Goal: Task Accomplishment & Management: Manage account settings

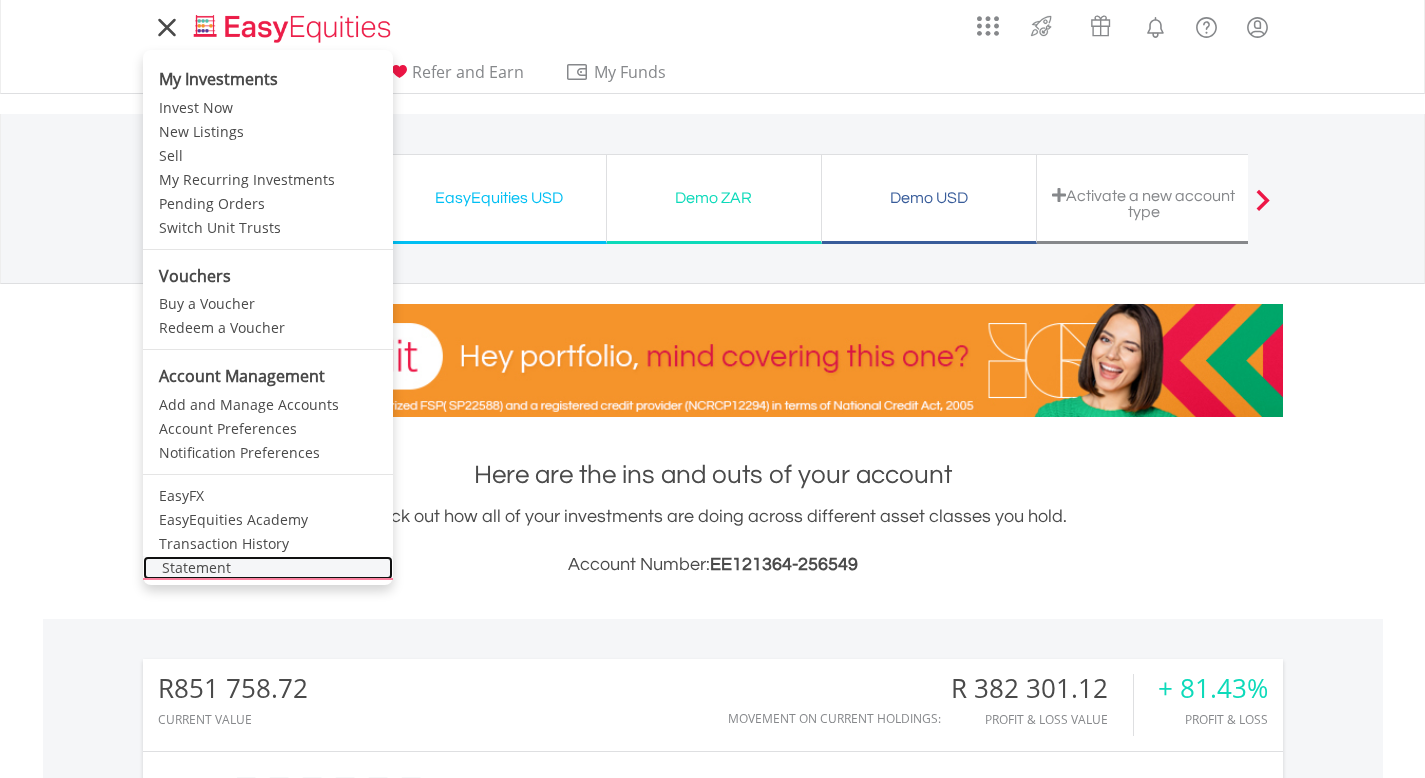
click at [208, 565] on link "Statement" at bounding box center [268, 568] width 250 height 24
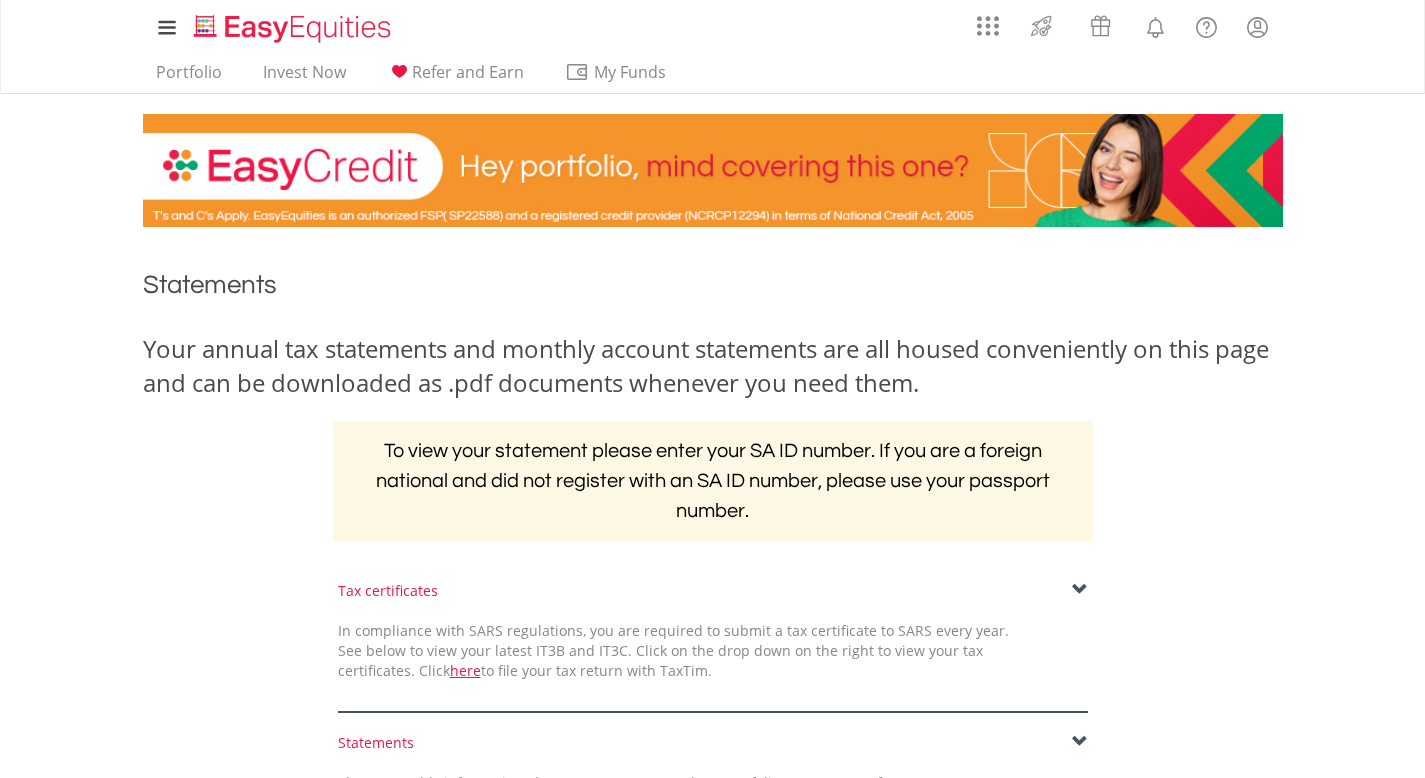
scroll to position [330, 0]
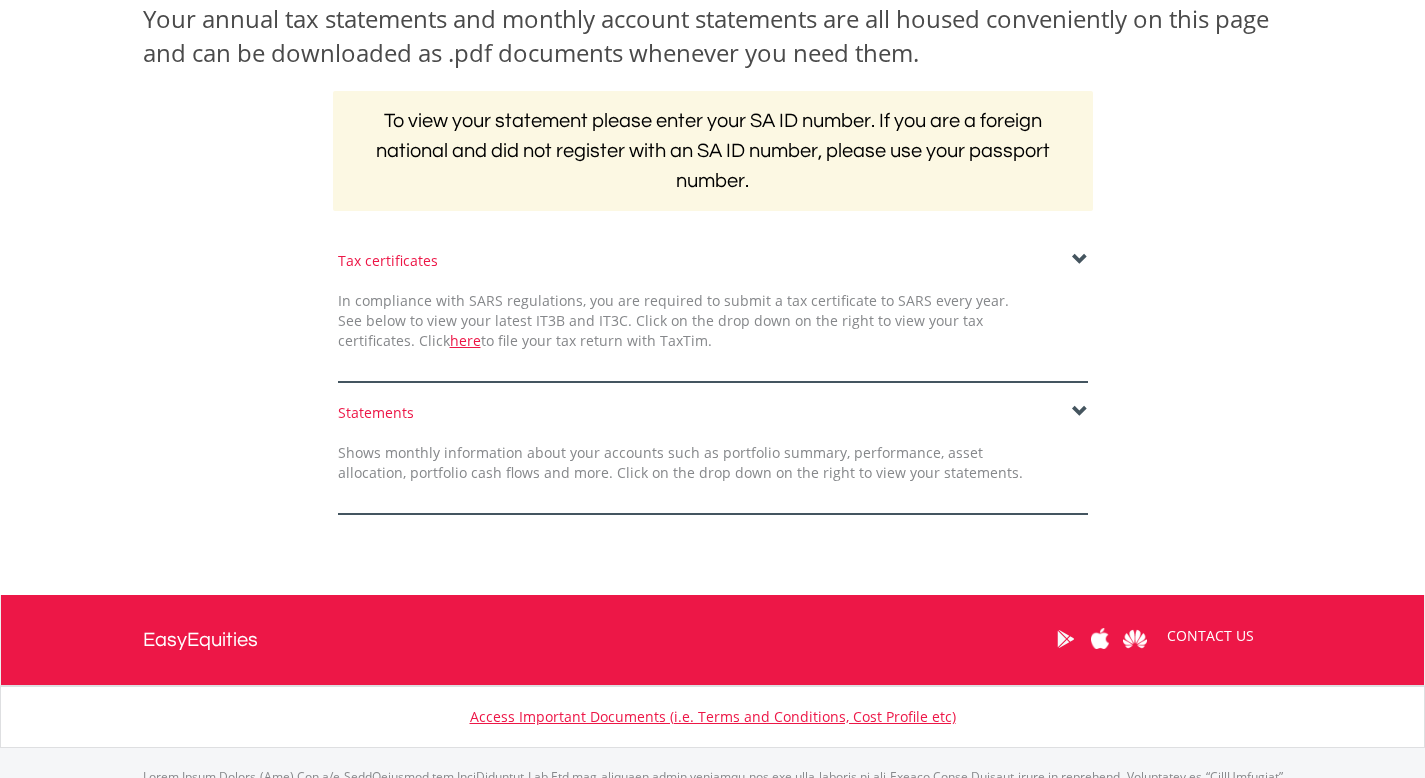
click at [1074, 411] on span at bounding box center [1080, 412] width 16 height 16
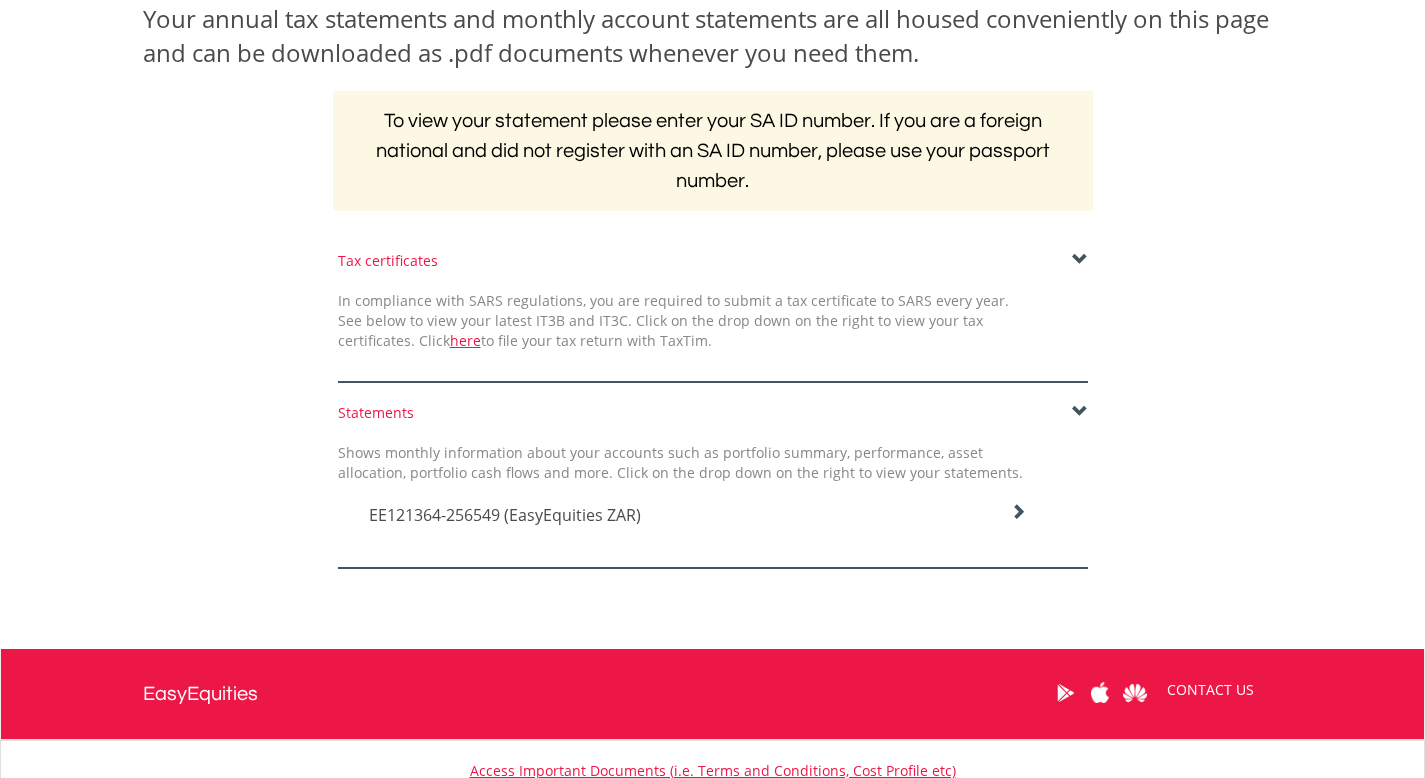
click at [1002, 513] on h4 "EE121364-256549 (EasyEquities ZAR)" at bounding box center [698, 515] width 658 height 24
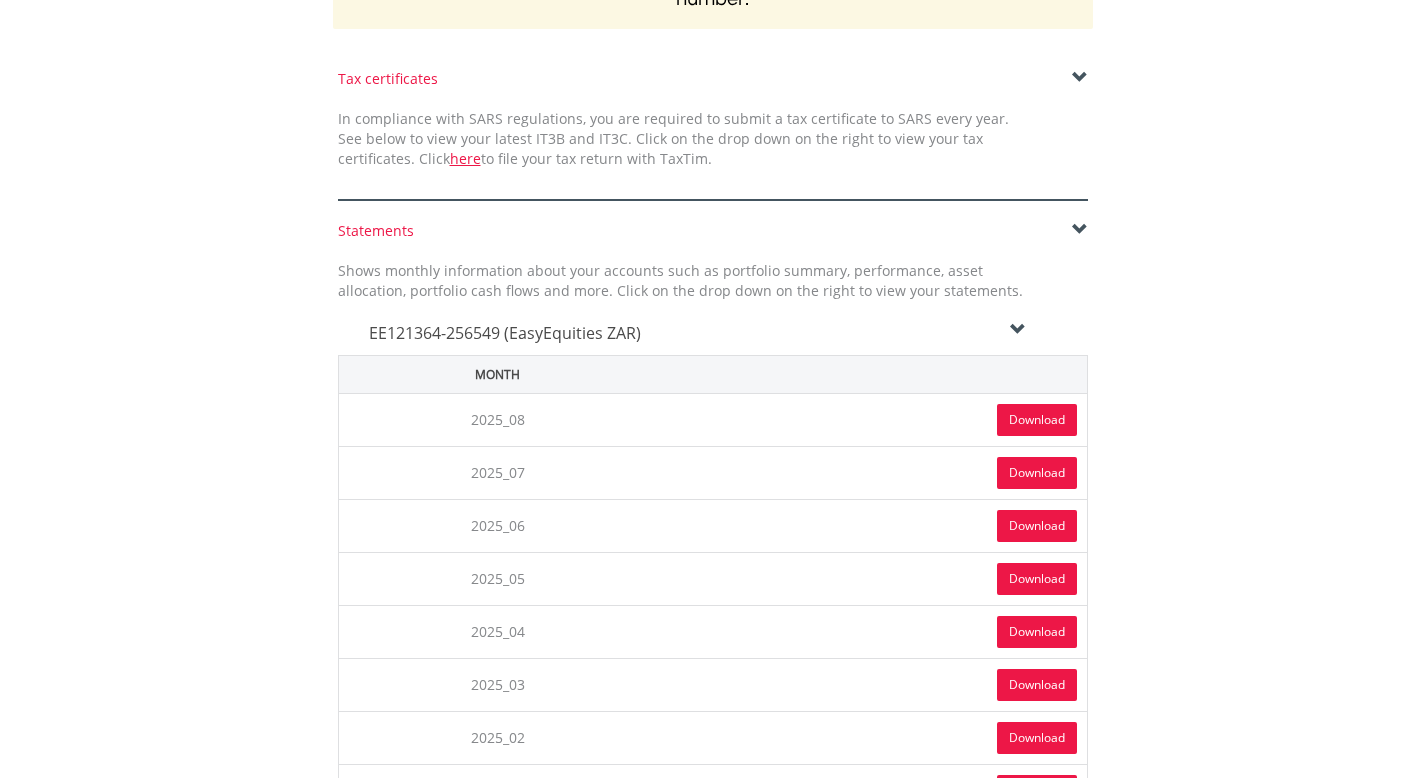
scroll to position [517, 0]
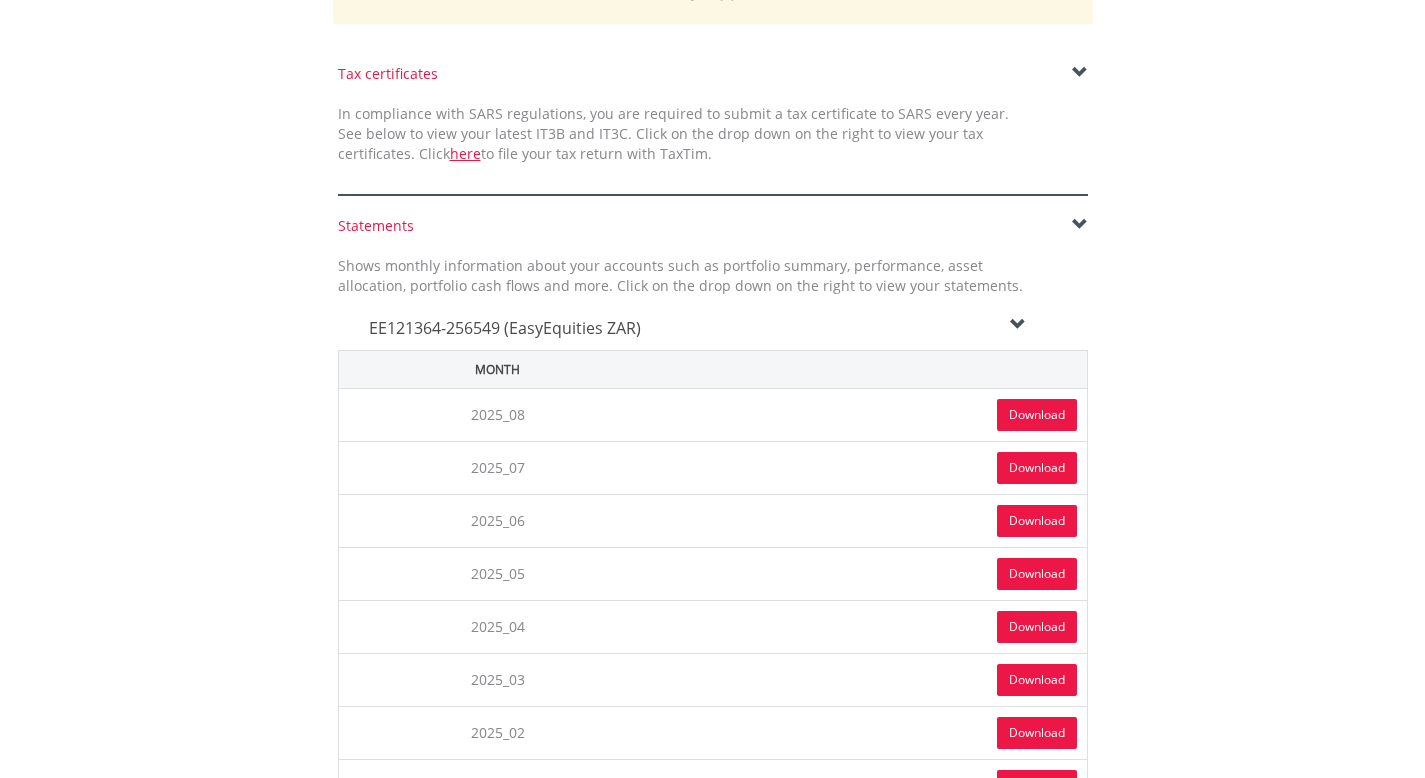
click at [1030, 419] on link "Download" at bounding box center [1037, 415] width 80 height 32
click at [1030, 468] on link "Download" at bounding box center [1037, 468] width 80 height 32
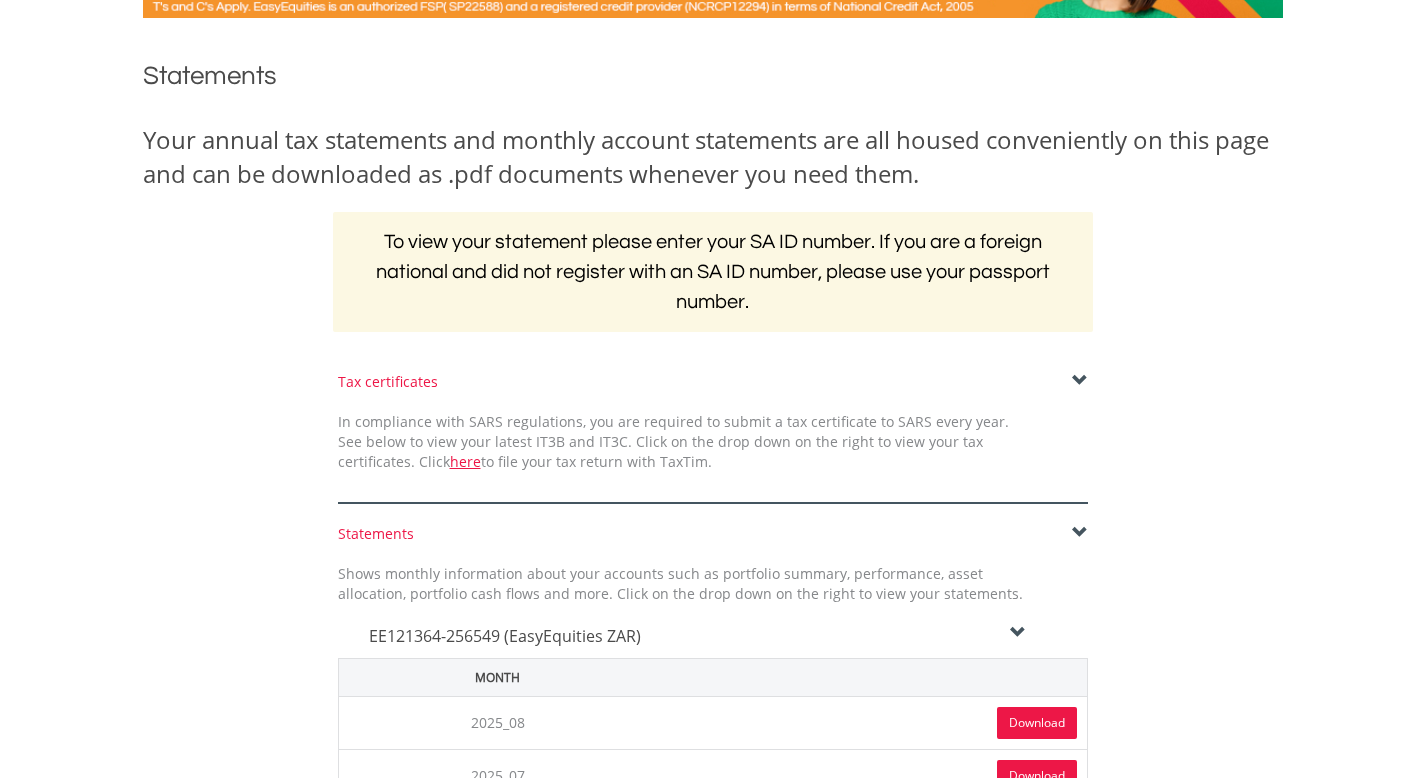
scroll to position [0, 0]
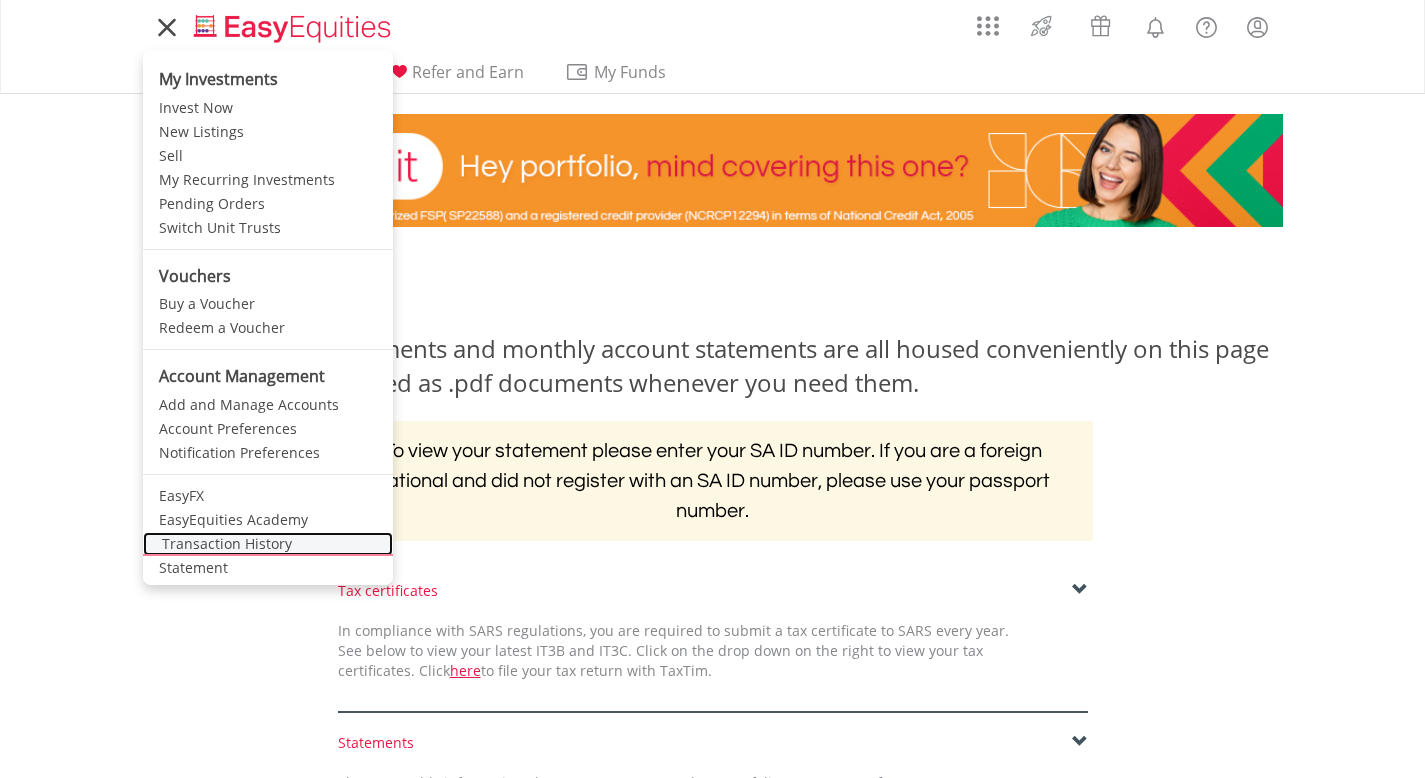
click at [242, 539] on link "Transaction History" at bounding box center [268, 544] width 250 height 24
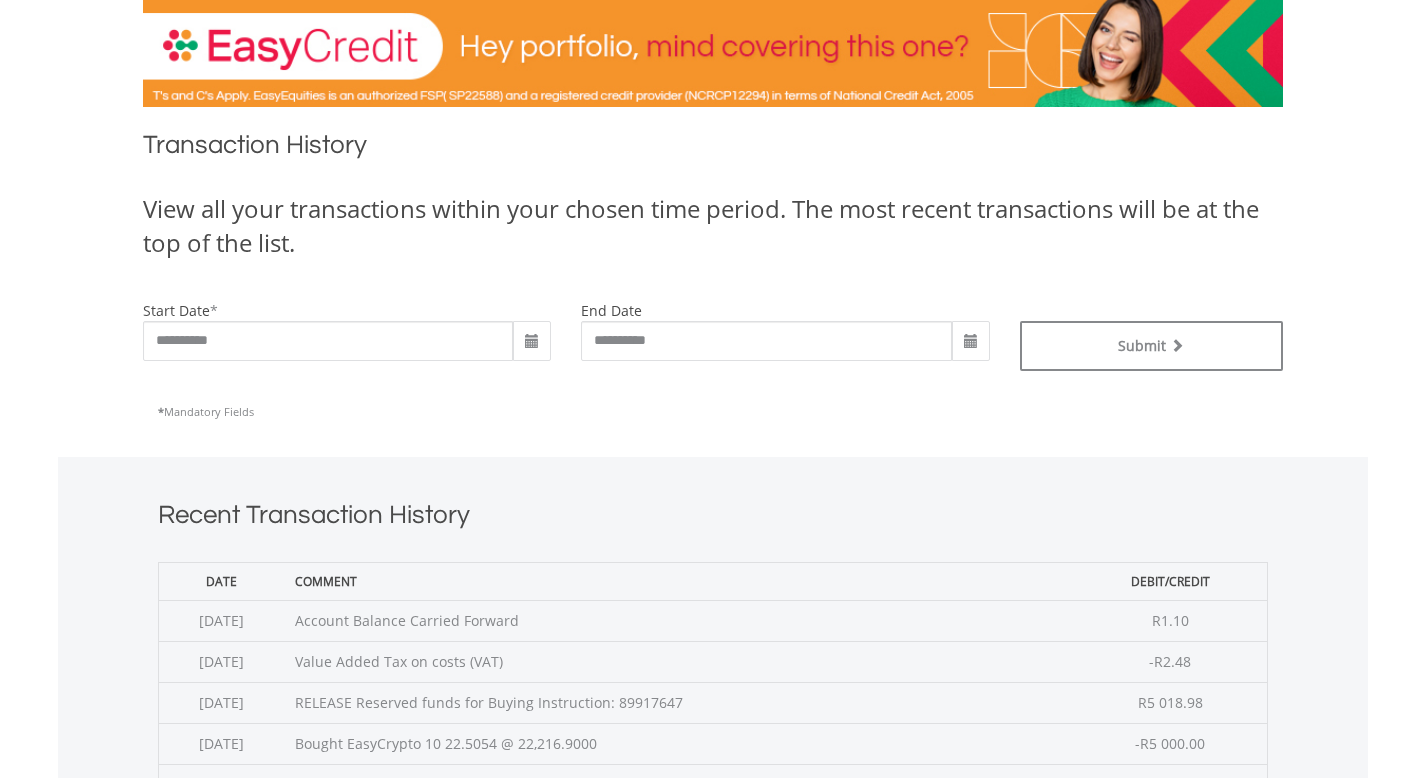
scroll to position [317, 0]
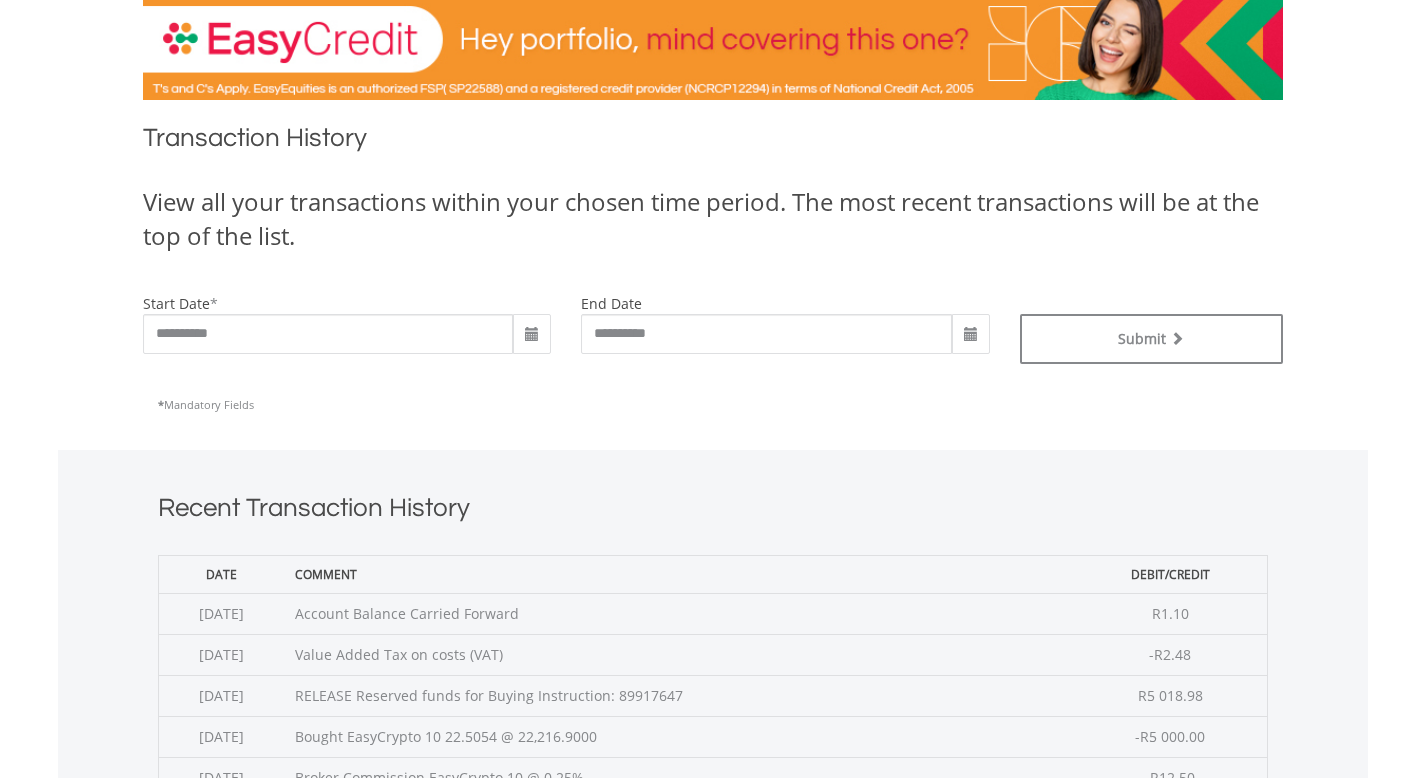
click at [538, 333] on span at bounding box center [532, 335] width 16 height 16
click at [566, 435] on td "1" at bounding box center [567, 437] width 36 height 30
type input "**********"
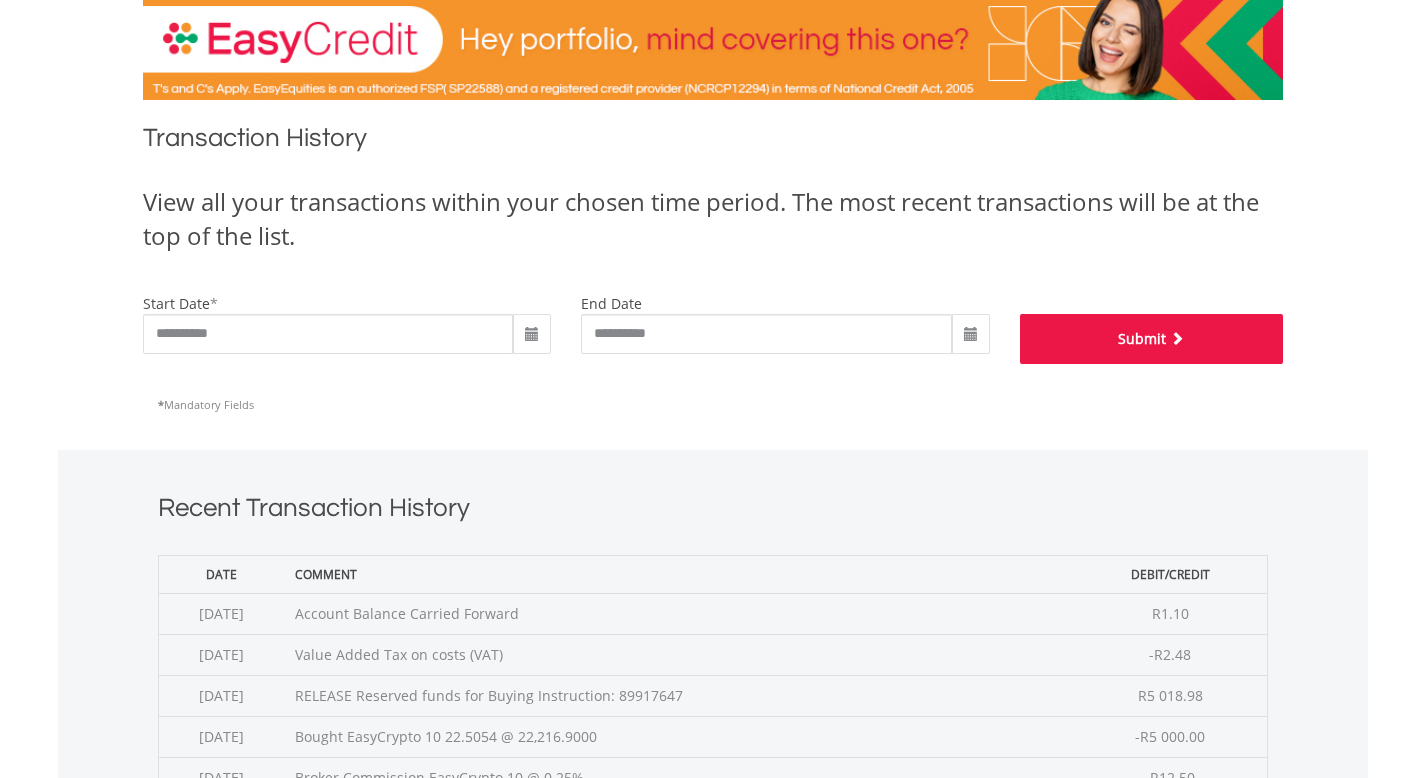
click at [1147, 344] on button "Submit" at bounding box center [1151, 339] width 263 height 50
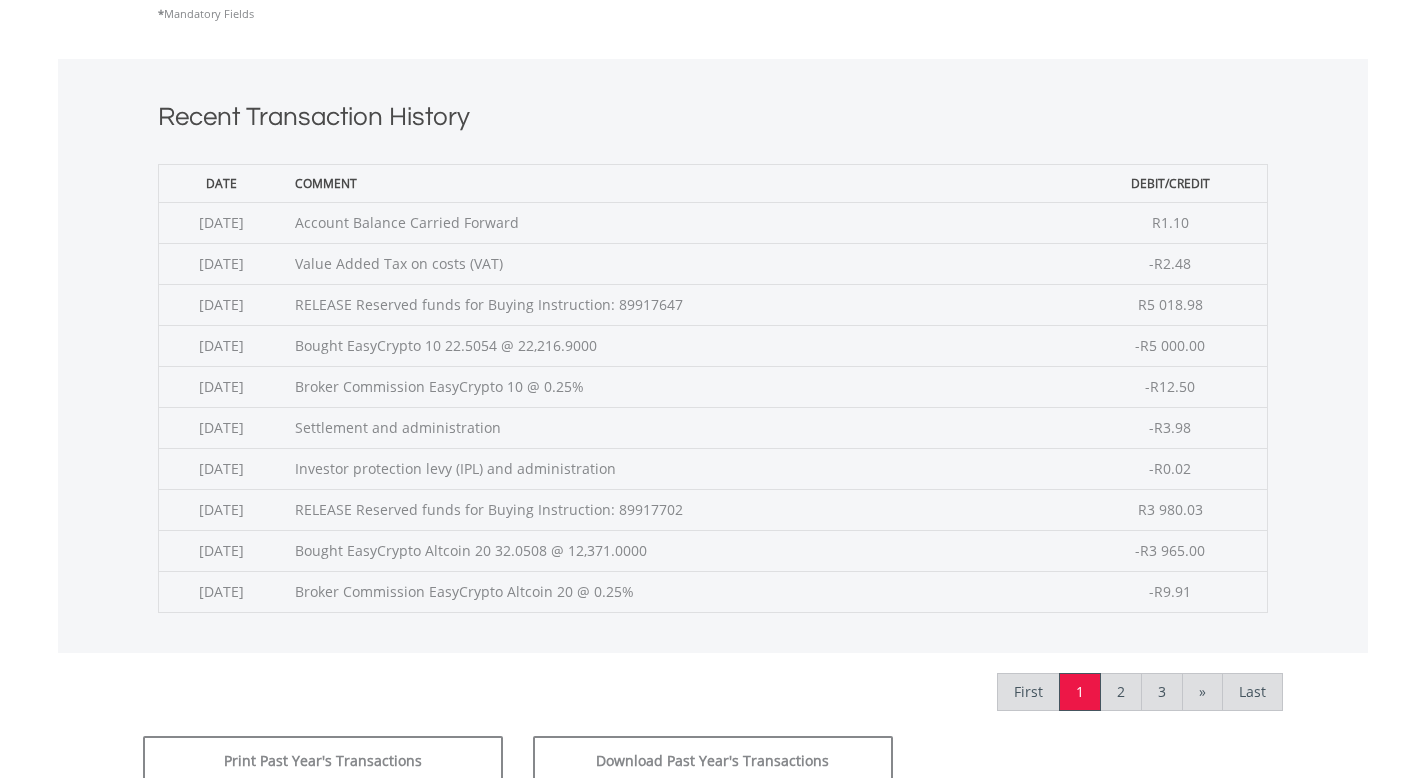
scroll to position [710, 0]
click at [1116, 693] on link "2" at bounding box center [1121, 690] width 42 height 38
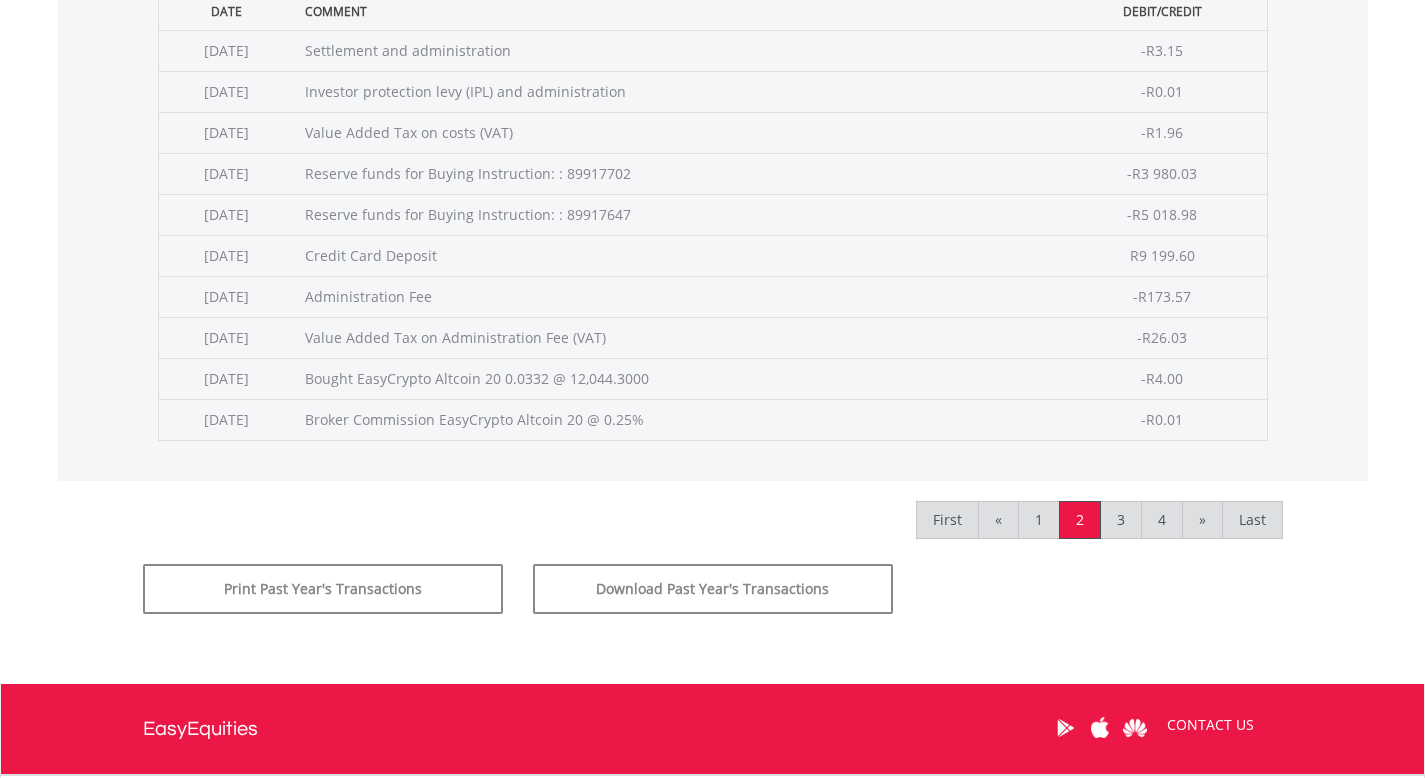
scroll to position [878, 0]
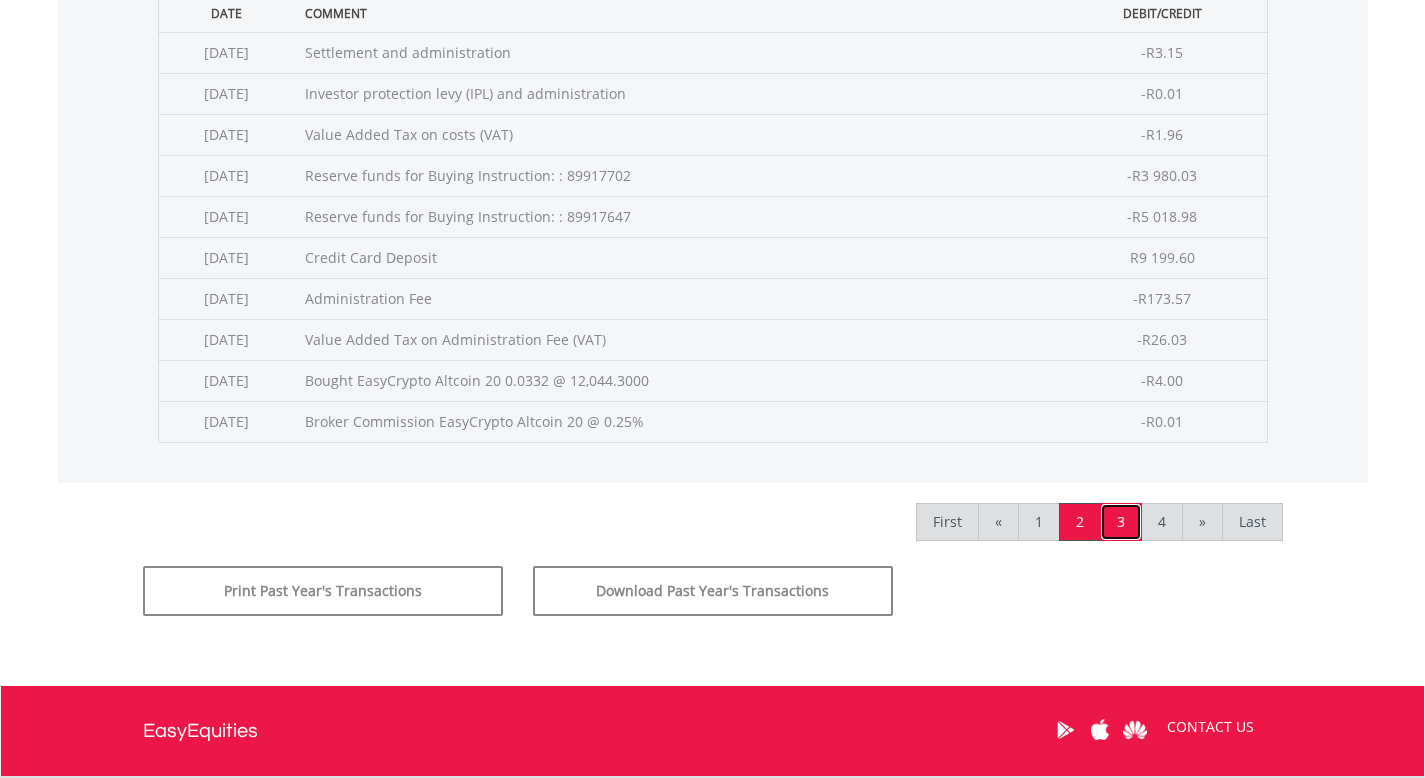
click at [1127, 537] on link "3" at bounding box center [1121, 522] width 42 height 38
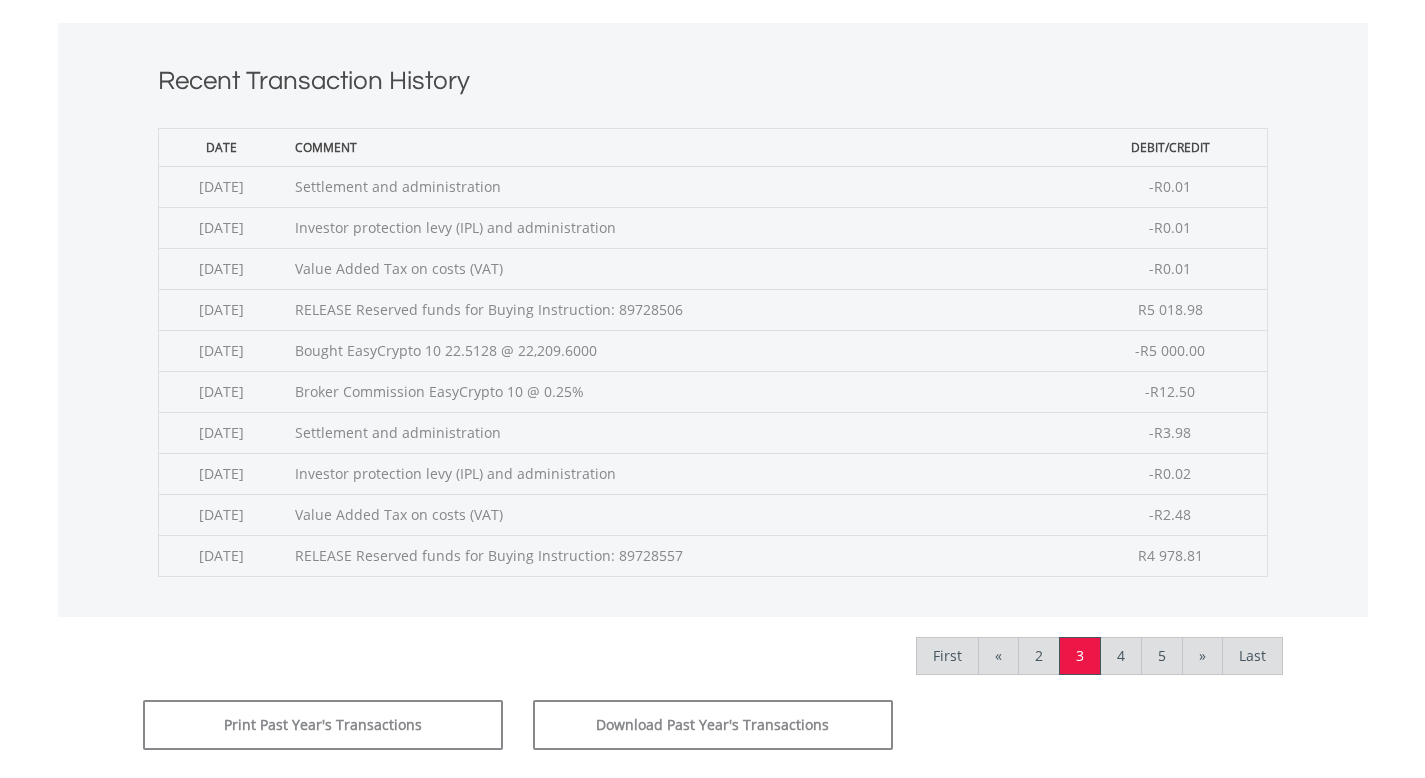
scroll to position [750, 0]
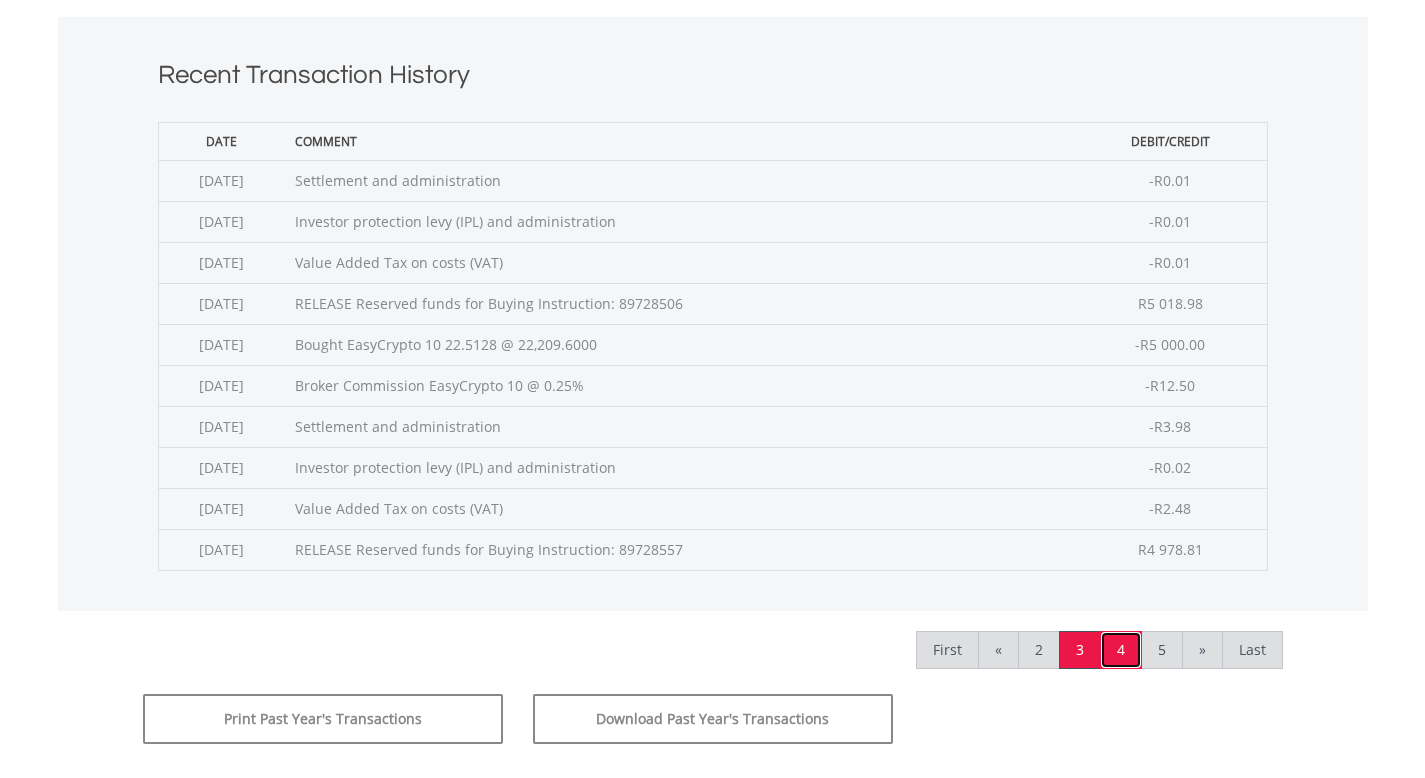
click at [1124, 652] on link "4" at bounding box center [1121, 650] width 42 height 38
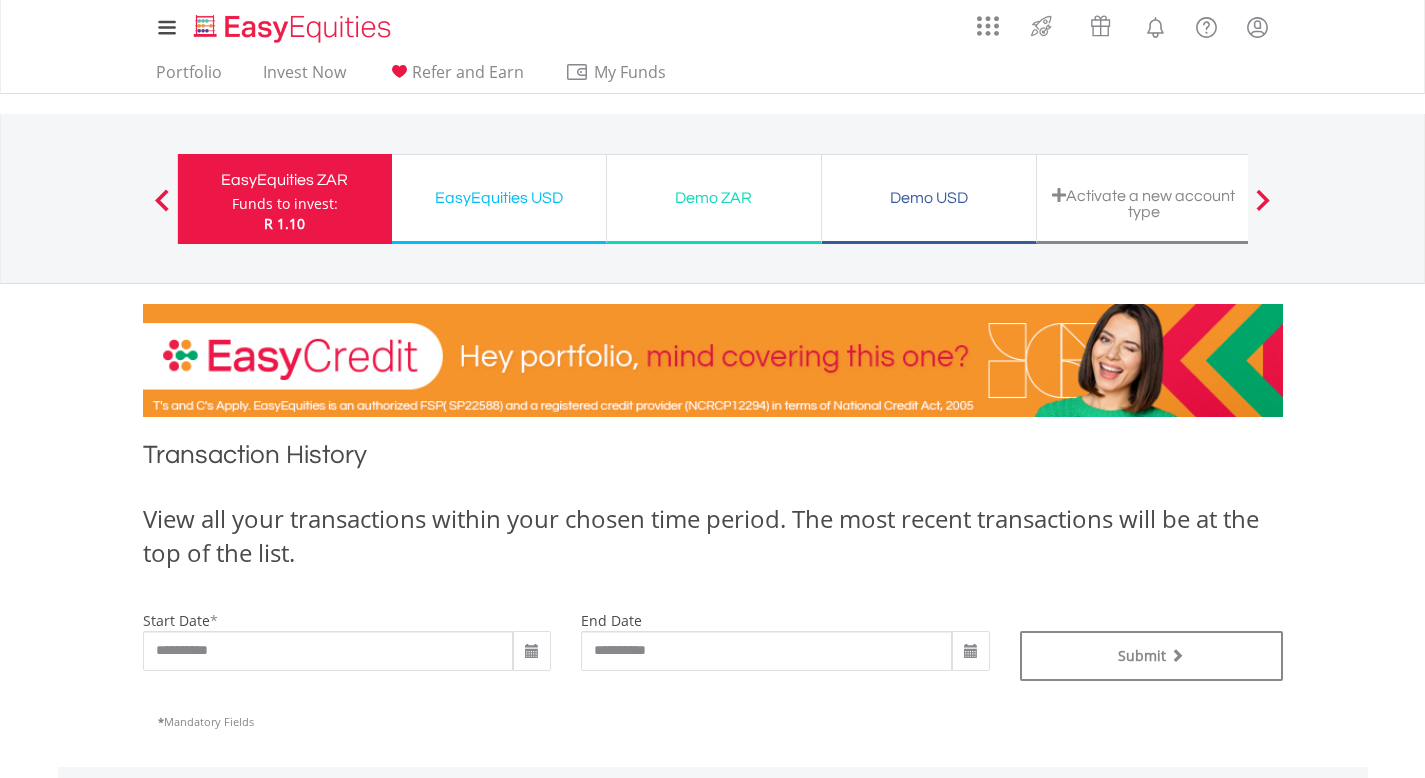
scroll to position [700, 0]
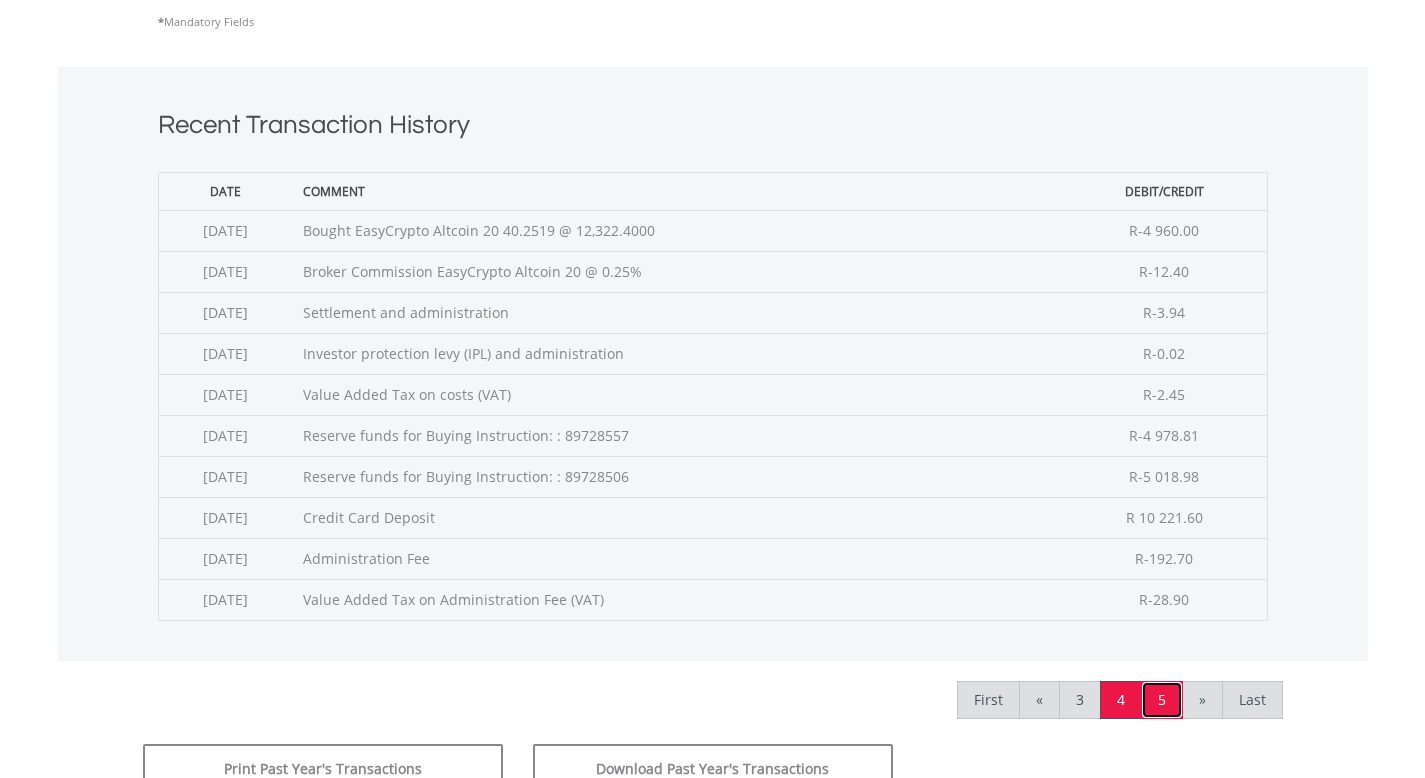
click at [1157, 704] on link "5" at bounding box center [1162, 700] width 42 height 38
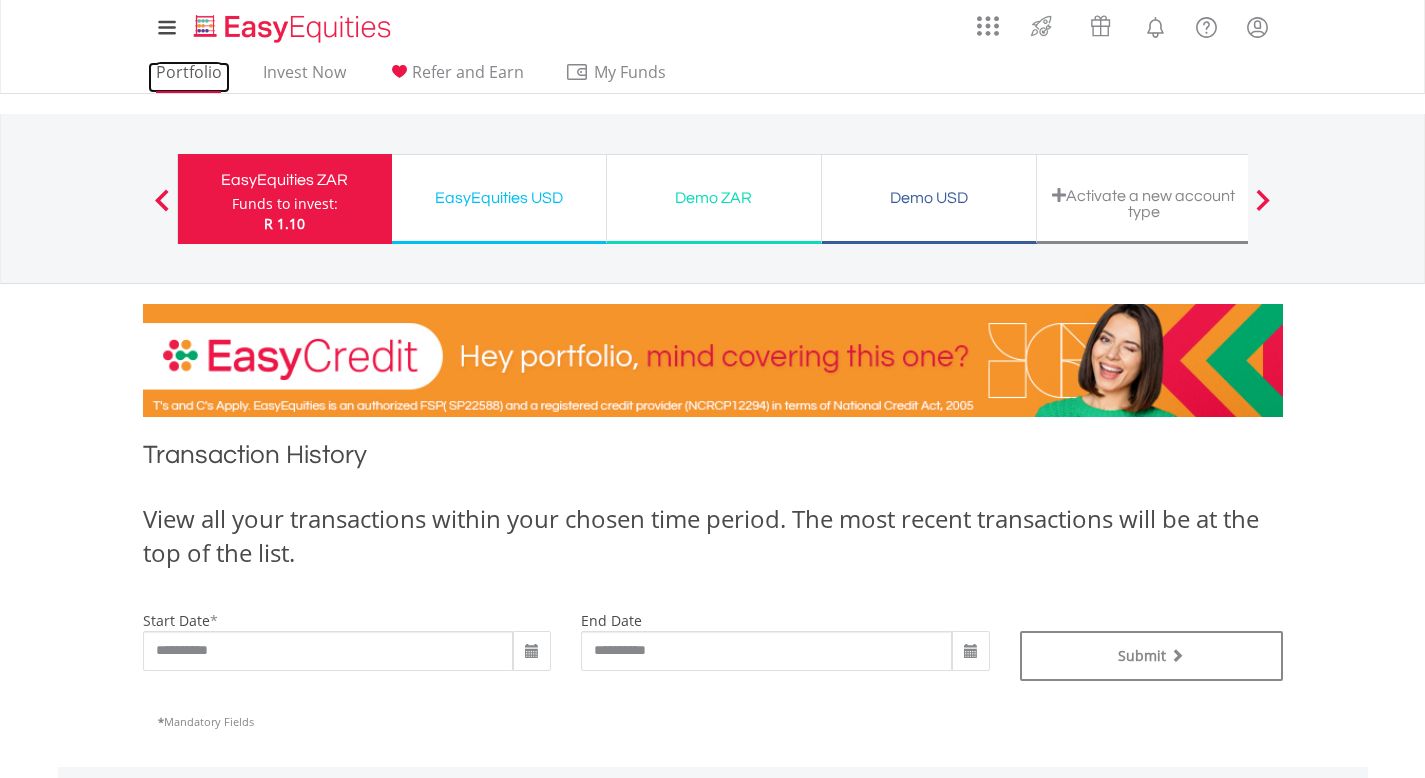
click at [175, 68] on link "Portfolio" at bounding box center [189, 77] width 82 height 31
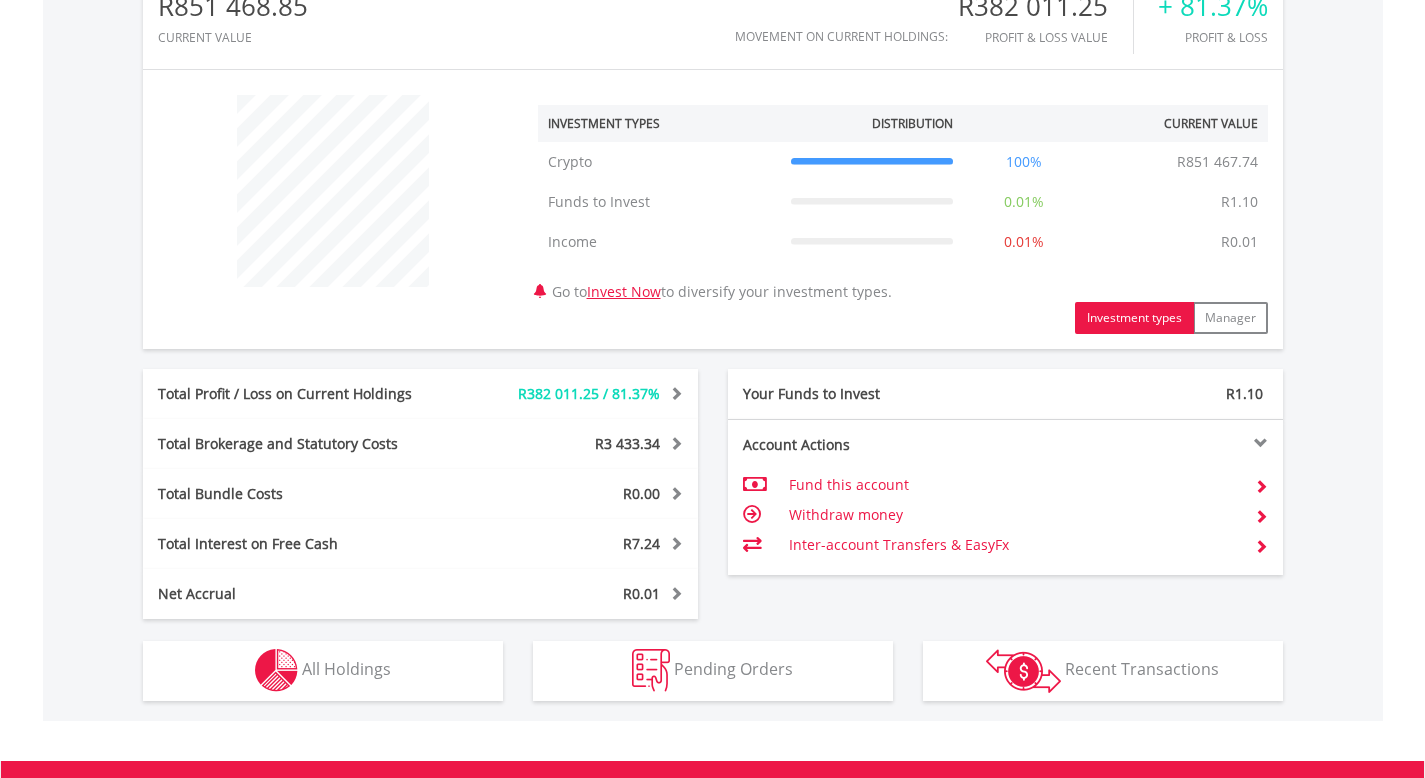
scroll to position [954, 0]
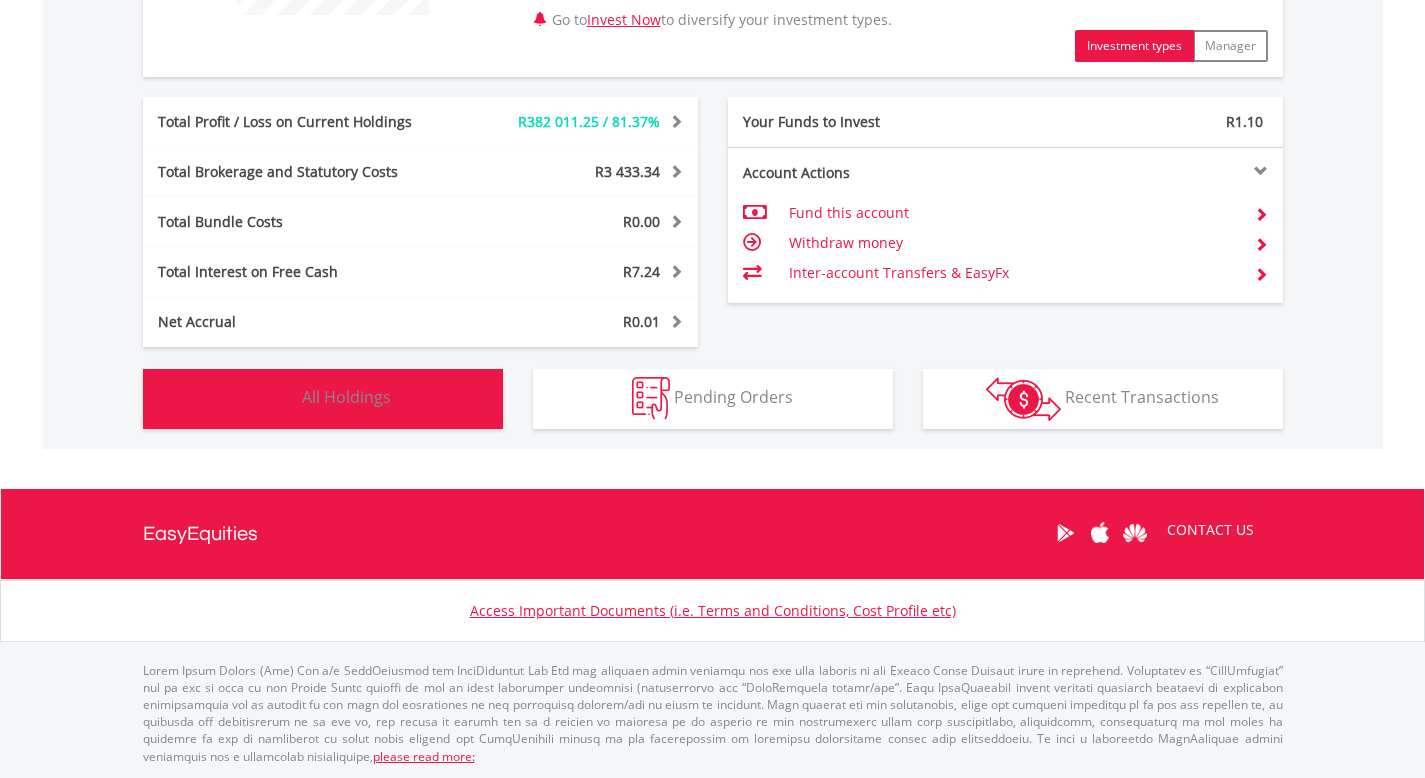
click at [357, 398] on span "All Holdings" at bounding box center [346, 397] width 89 height 22
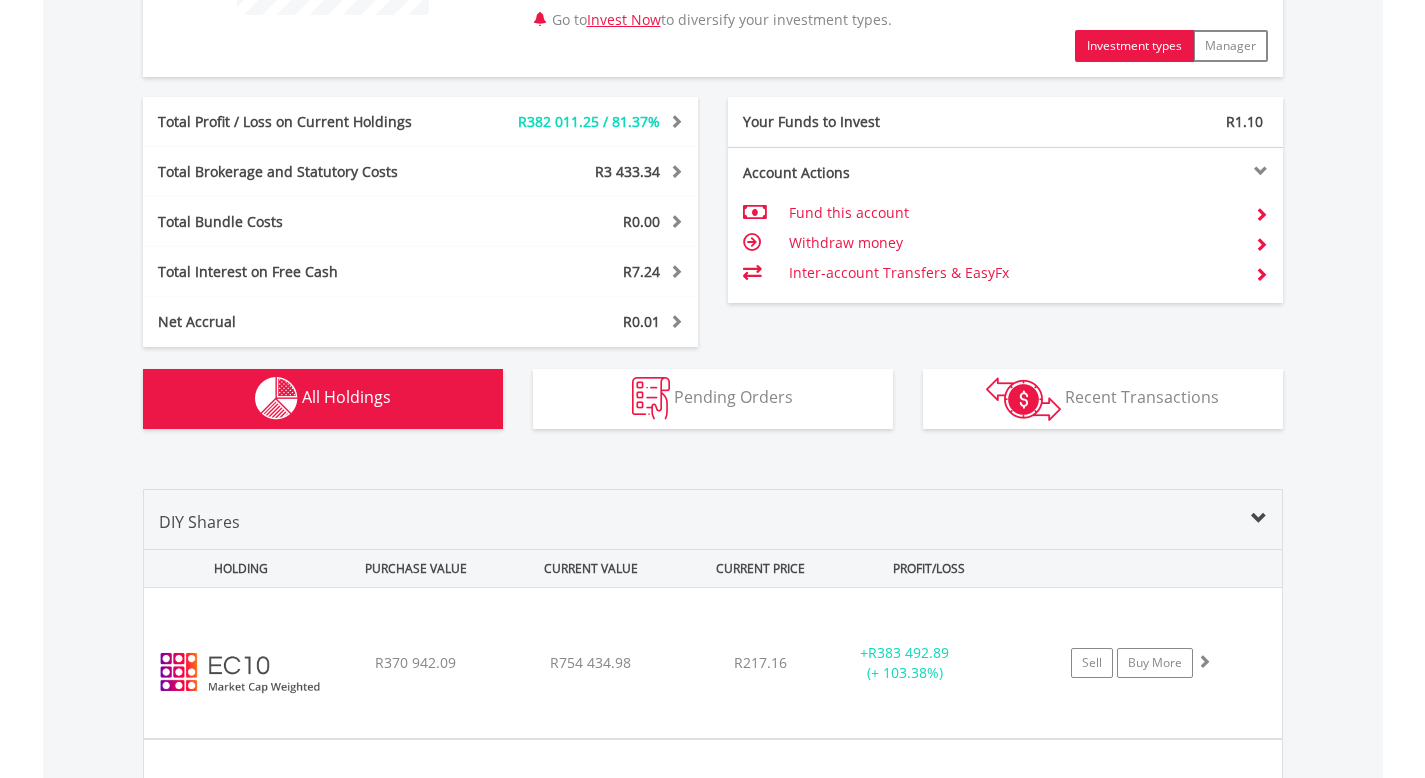
scroll to position [1341, 0]
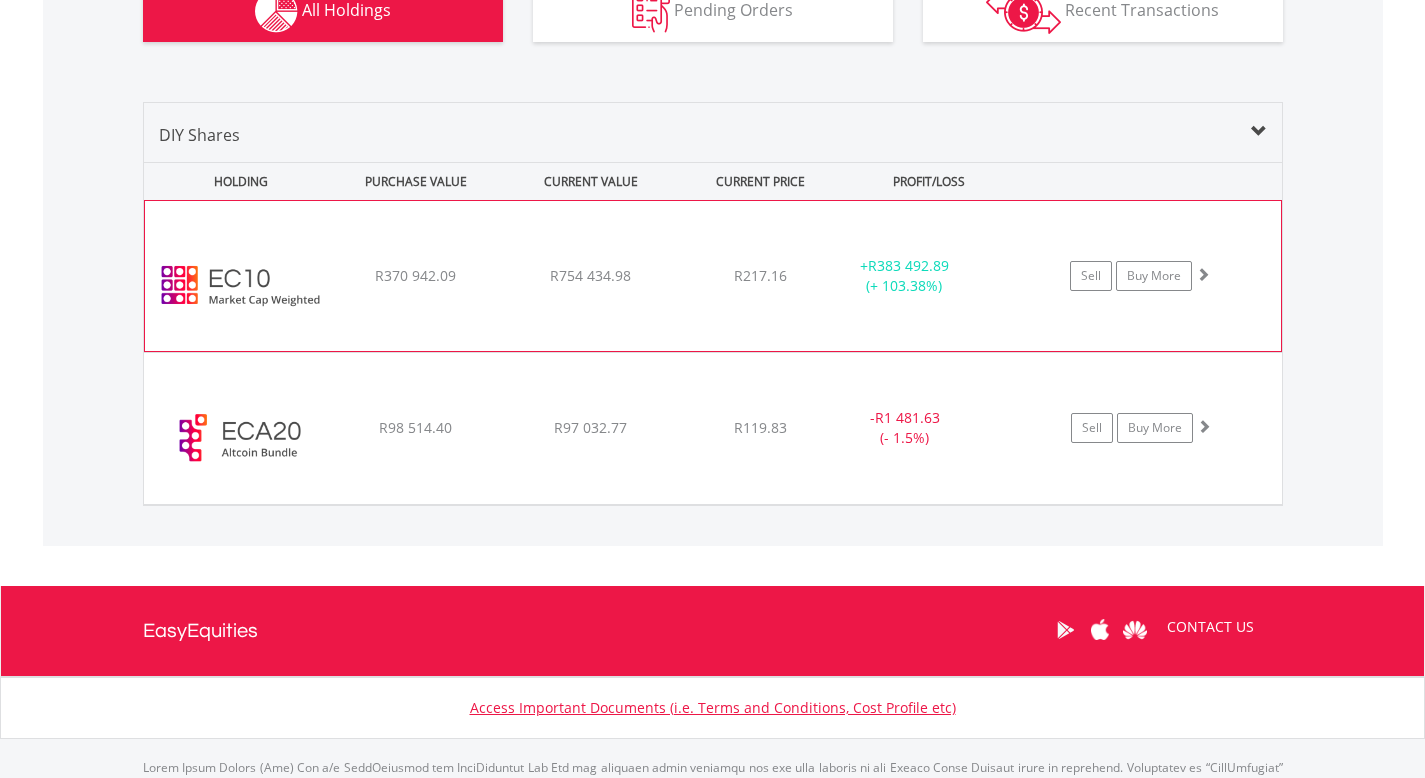
click at [734, 286] on div "﻿ EasyCrypto 10 R370 942.09 R754 434.98 R217.16 + R383 492.89 (+ 103.38%) Sell …" at bounding box center [713, 276] width 1136 height 150
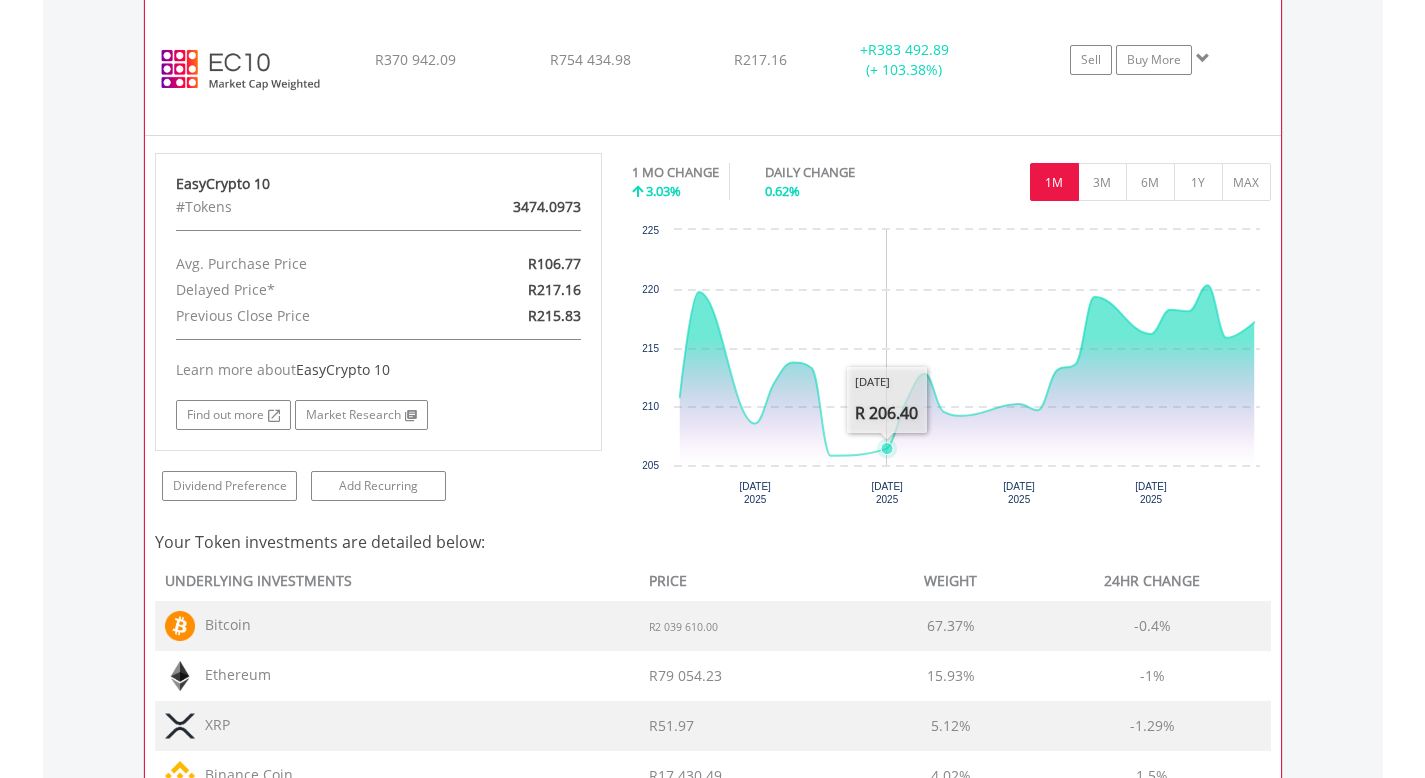
scroll to position [1574, 0]
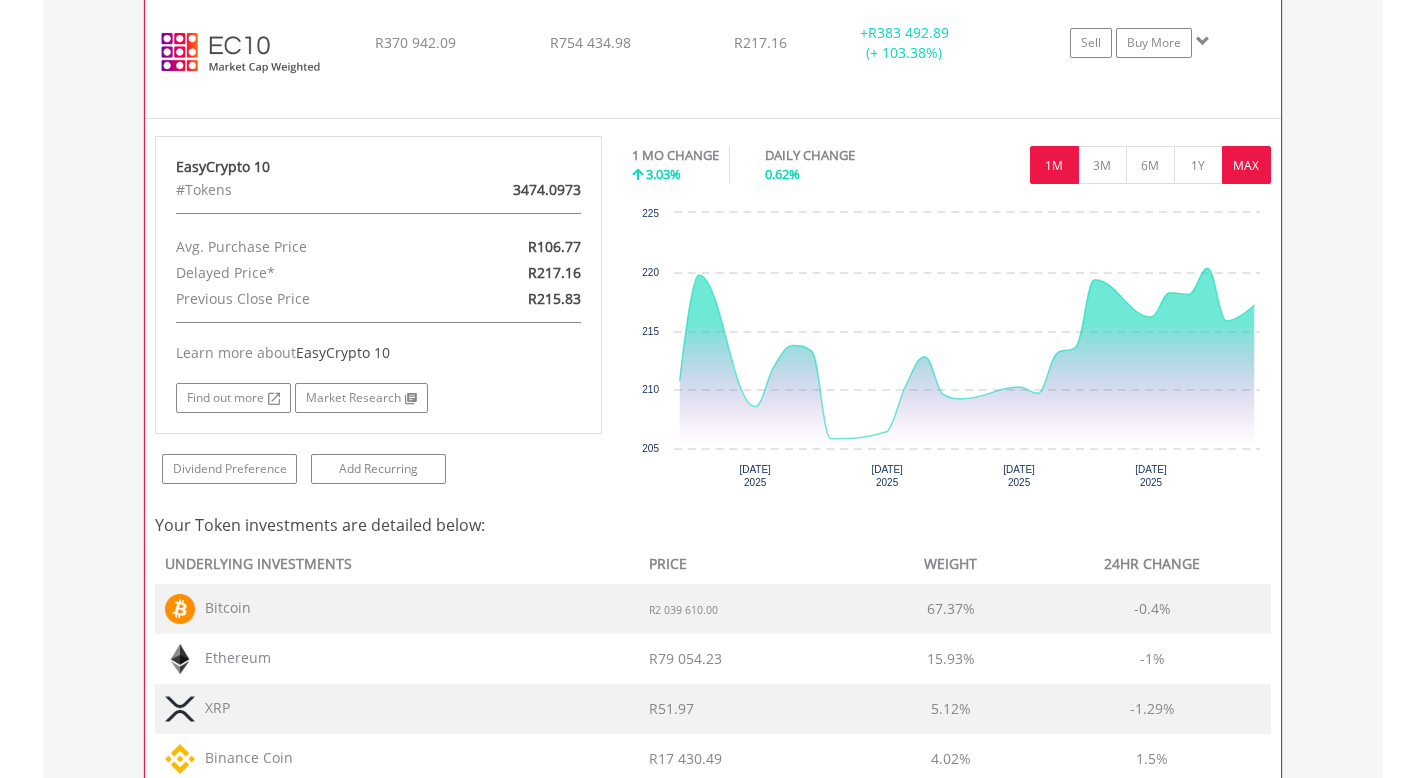
click at [1255, 171] on button "MAX" at bounding box center [1246, 165] width 49 height 38
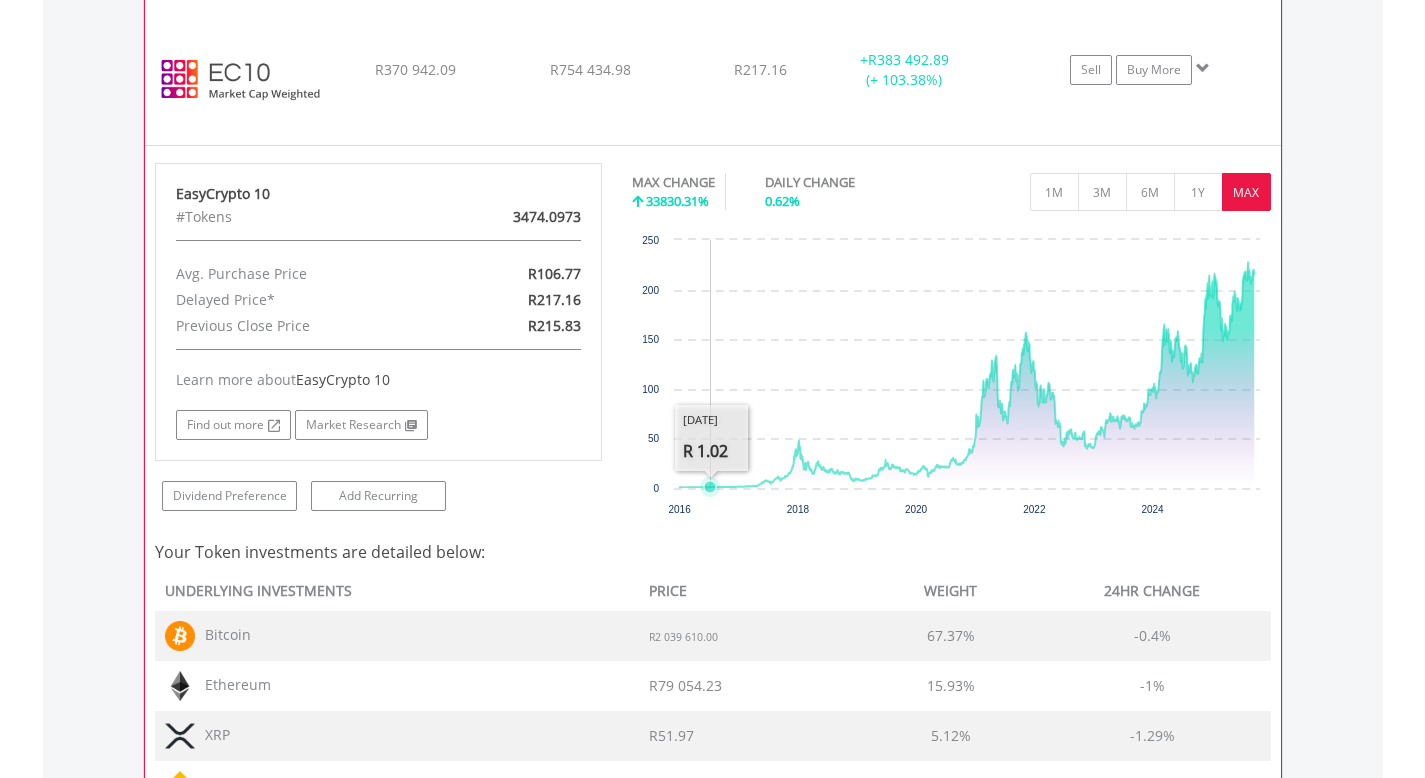
scroll to position [1542, 0]
